Goal: Information Seeking & Learning: Learn about a topic

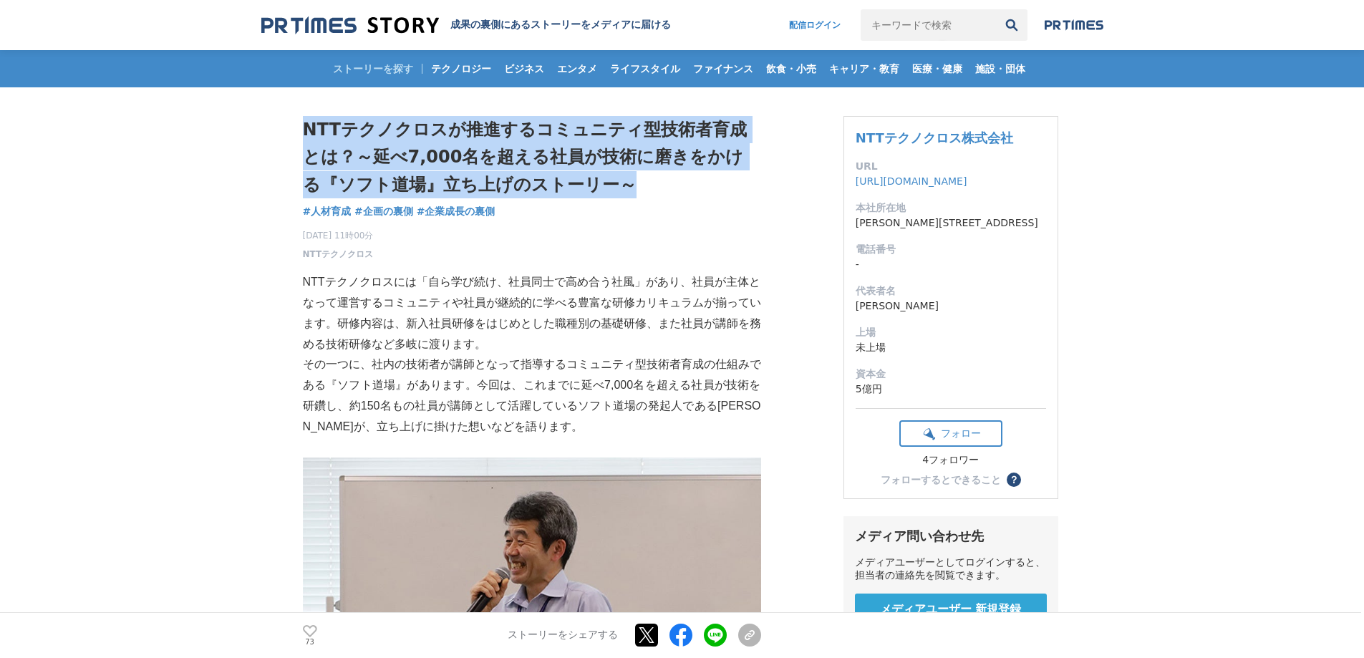
drag, startPoint x: 304, startPoint y: 128, endPoint x: 626, endPoint y: 175, distance: 324.8
click at [626, 175] on h1 "NTTテクノクロスが推進するコミュニティ型技術者育成とは？～延べ7,000名を超える社員が技術に磨きをかける『ソフト道場』立ち上げのストーリー～" at bounding box center [532, 157] width 458 height 82
copy h1 "NTTテクノクロスが推進するコミュニティ型技術者育成とは？～延べ7,000名を超える社員が技術に磨きをかける『ソフト道場』立ち上げのストーリー～"
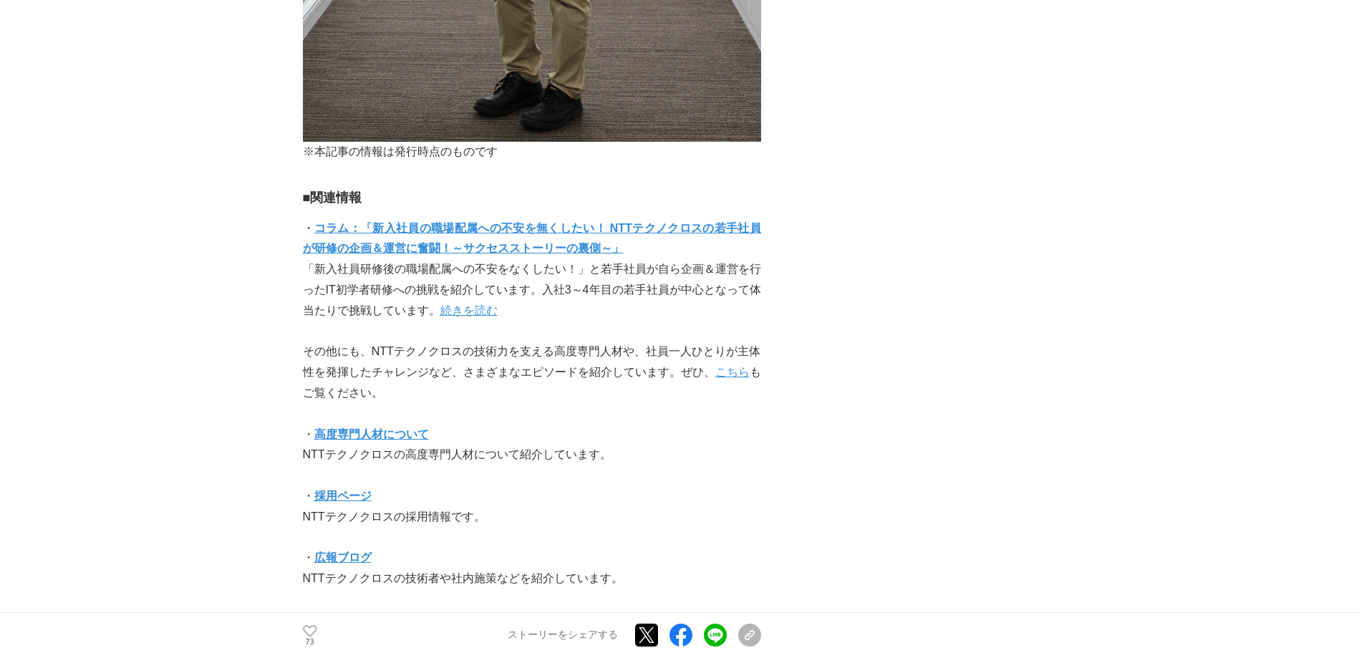
scroll to position [4152, 0]
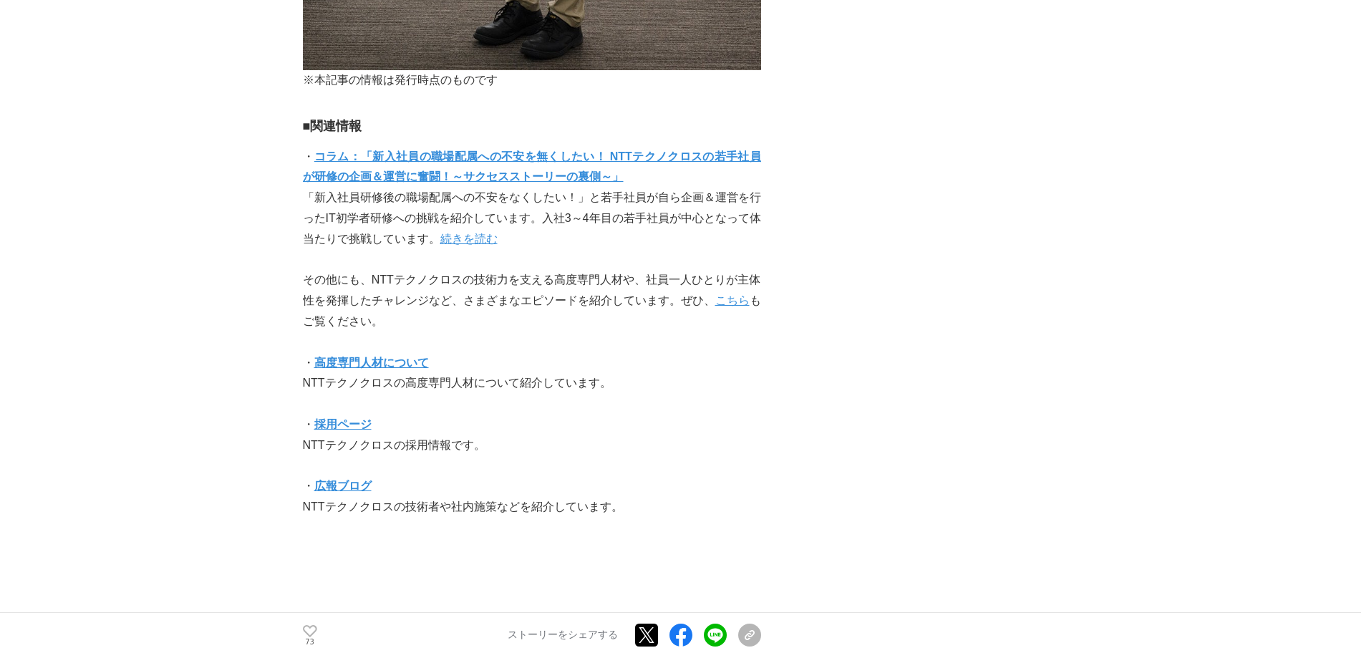
click at [505, 157] on strong "コラム：「新入社員の職場配属への不安を無くしたい！ NTTテクノクロスの若手社員が研修の企画＆運営に奮闘！～サクセスストーリーの裏側～」" at bounding box center [532, 166] width 458 height 33
click at [455, 245] on link "続きを読む" at bounding box center [468, 239] width 57 height 12
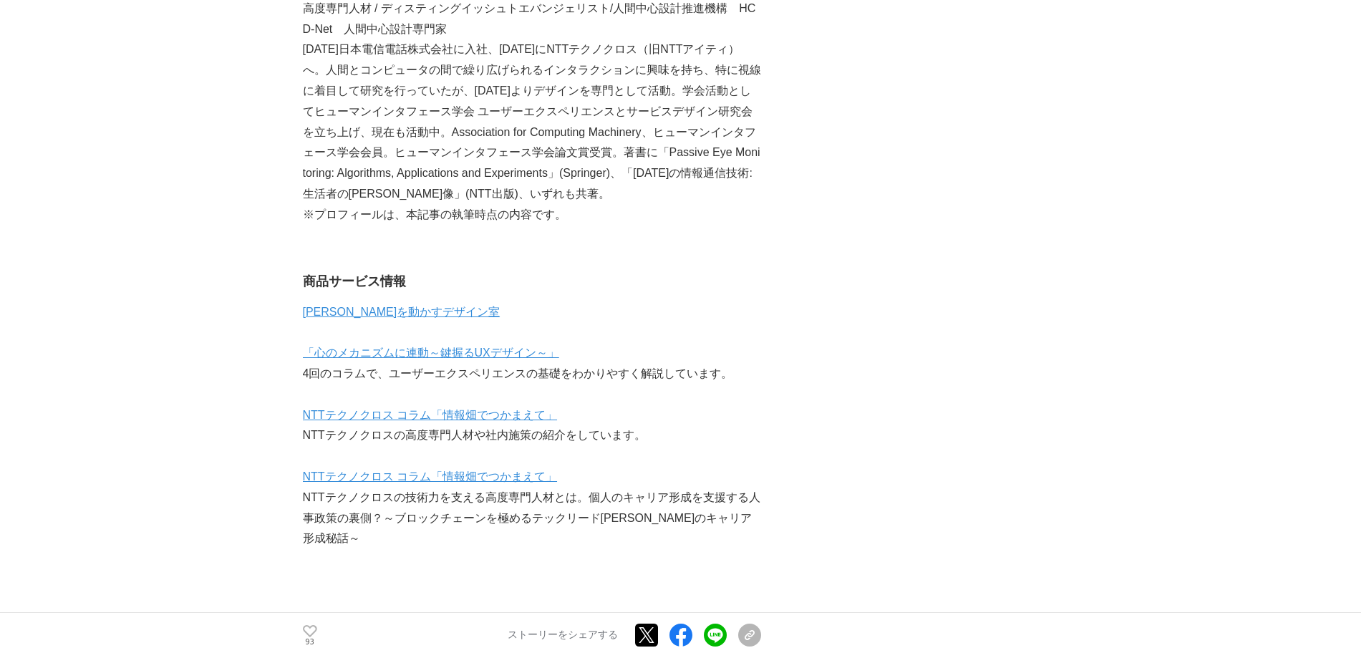
scroll to position [6372, 0]
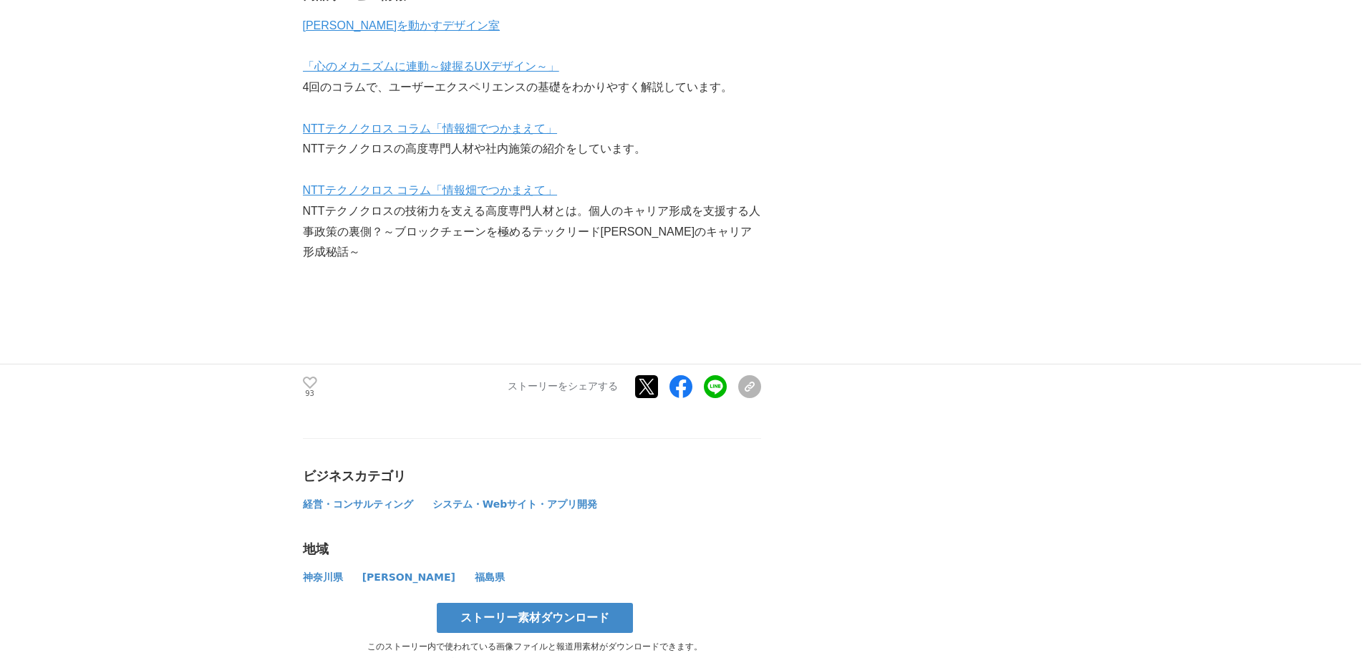
click at [396, 135] on link "NTTテクノクロス コラム「情報畑でつかまえて」" at bounding box center [430, 128] width 255 height 12
